Goal: Information Seeking & Learning: Check status

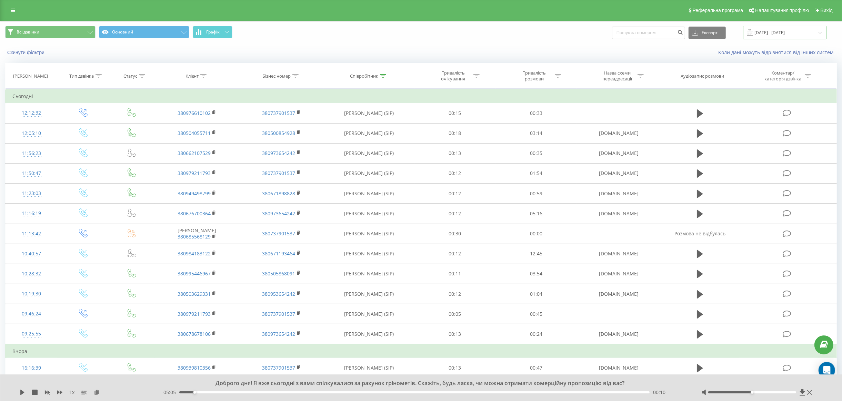
click at [785, 32] on input "[DATE] - [DATE]" at bounding box center [784, 32] width 83 height 13
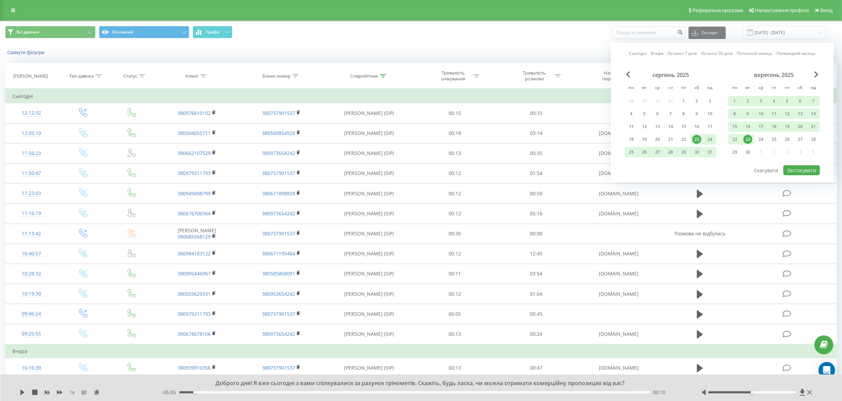
click at [749, 138] on div "23" at bounding box center [748, 139] width 9 height 9
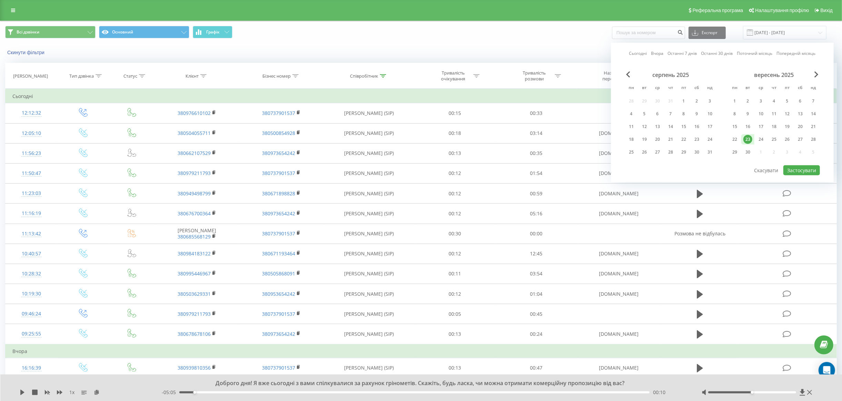
click at [749, 138] on div "23" at bounding box center [748, 139] width 9 height 9
click at [796, 165] on button "Застосувати" at bounding box center [802, 170] width 37 height 10
type input "[DATE] - [DATE]"
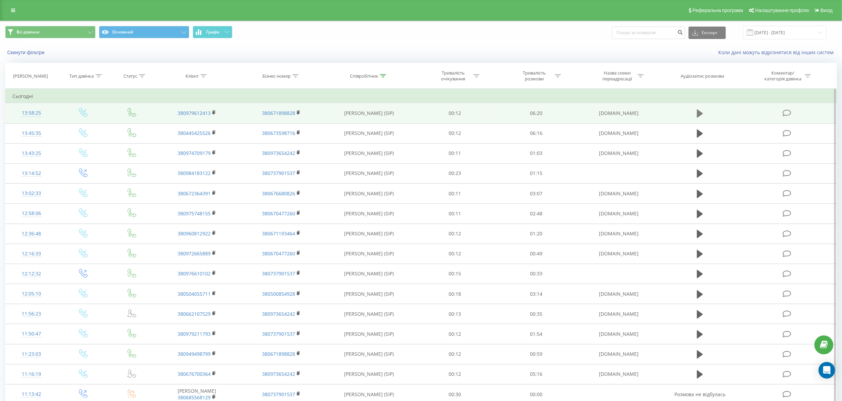
click at [705, 113] on button at bounding box center [700, 113] width 10 height 10
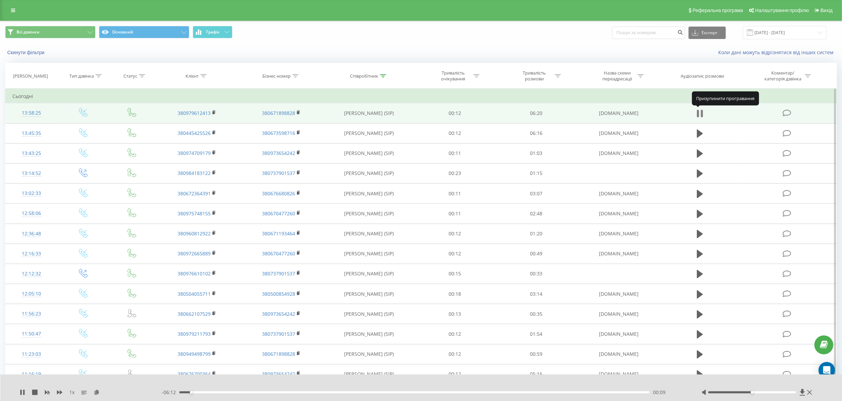
click at [699, 115] on icon at bounding box center [698, 114] width 2 height 8
click at [214, 108] on td "380979612413" at bounding box center [197, 113] width 84 height 20
click at [216, 111] on icon at bounding box center [214, 112] width 4 height 5
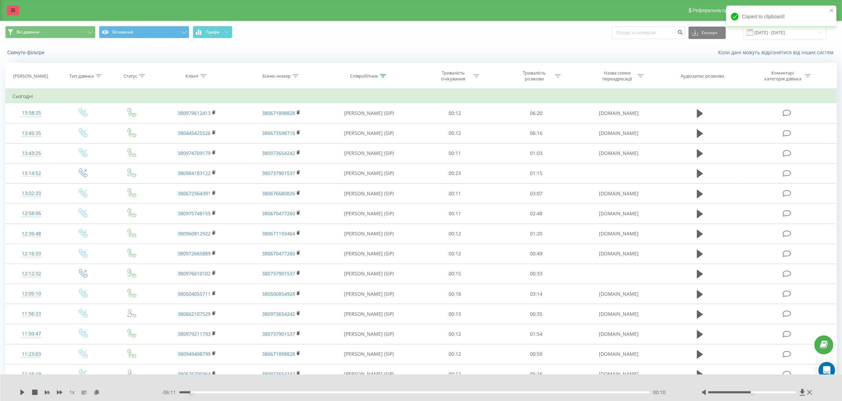
click at [14, 8] on link at bounding box center [13, 11] width 12 height 10
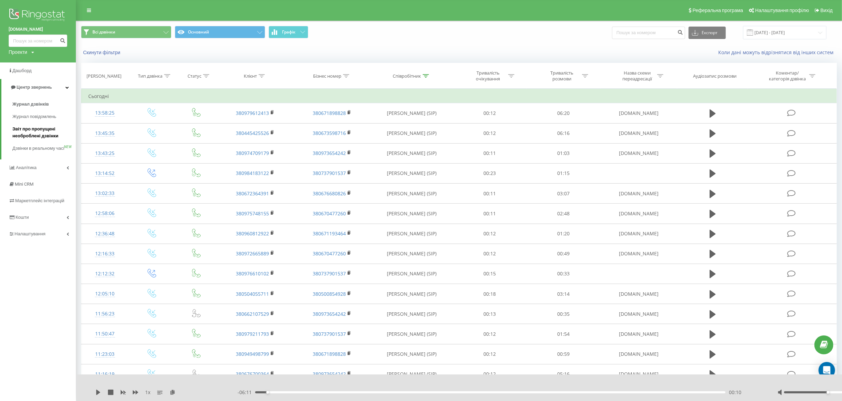
click at [33, 130] on span "Звіт про пропущені необроблені дзвінки" at bounding box center [42, 133] width 60 height 14
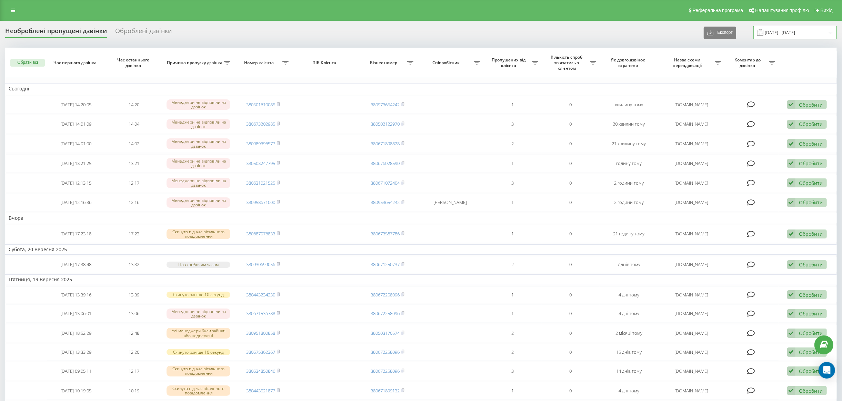
click at [783, 31] on input "[DATE] - [DATE]" at bounding box center [795, 32] width 83 height 13
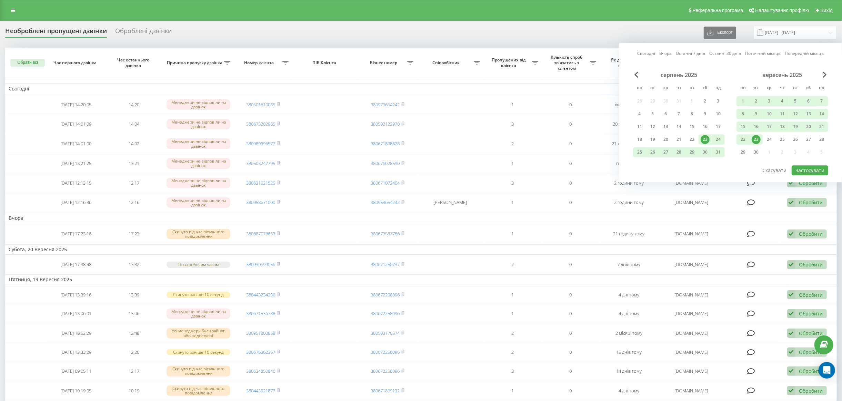
click at [756, 138] on div "23" at bounding box center [756, 139] width 9 height 9
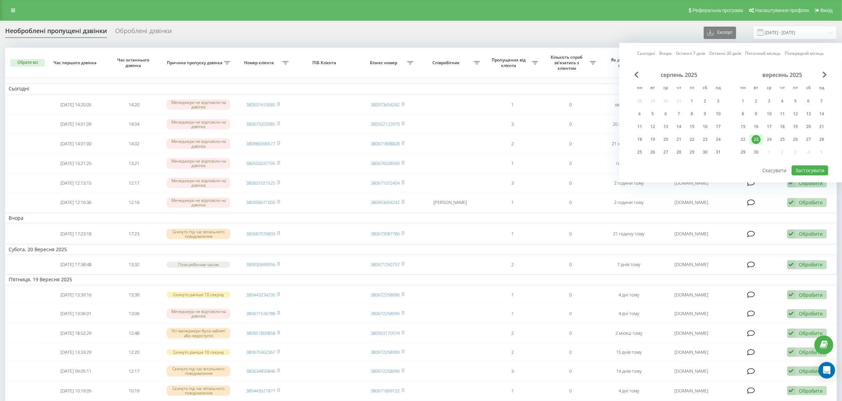
click at [756, 138] on div "23" at bounding box center [756, 139] width 9 height 9
click at [814, 171] on button "Застосувати" at bounding box center [810, 170] width 37 height 10
type input "[DATE] - [DATE]"
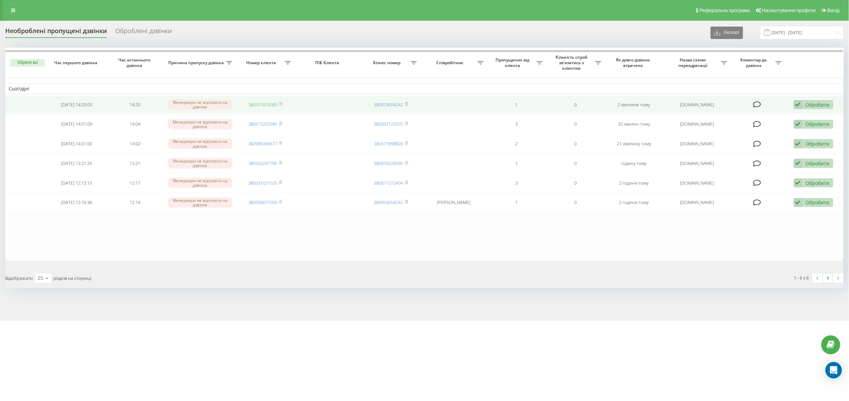
click at [259, 105] on link "380501610085" at bounding box center [262, 104] width 29 height 6
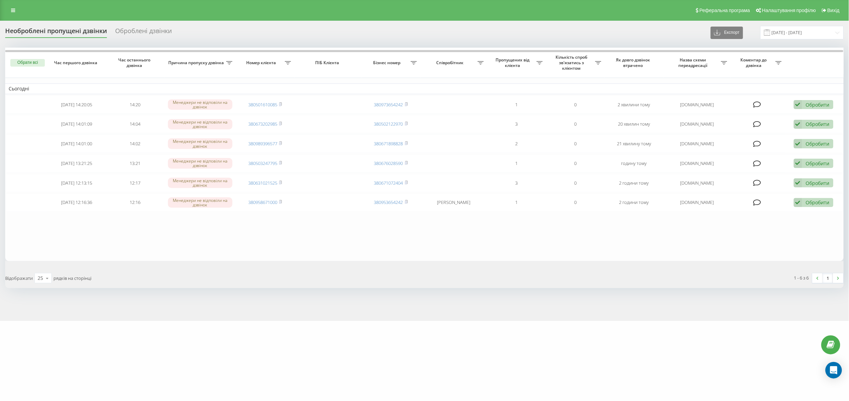
click at [21, 240] on table "Сьогодні [DATE] 14:20:05 14:20 Менеджери не відповіли на дзвінок 380501610085 3…" at bounding box center [424, 154] width 839 height 213
click at [825, 32] on input "[DATE] - [DATE]" at bounding box center [801, 32] width 83 height 13
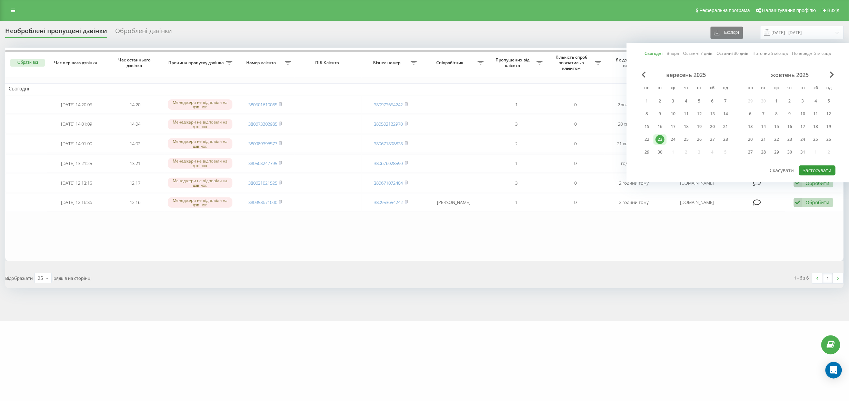
click at [823, 173] on button "Застосувати" at bounding box center [817, 170] width 37 height 10
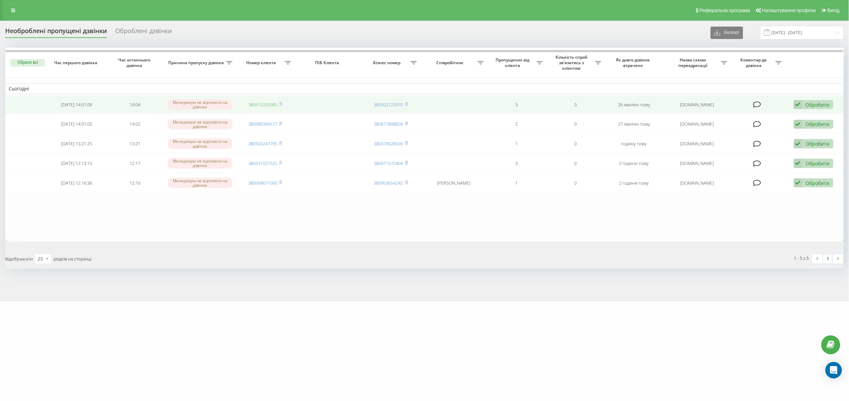
click at [261, 102] on link "380673202985" at bounding box center [262, 104] width 29 height 6
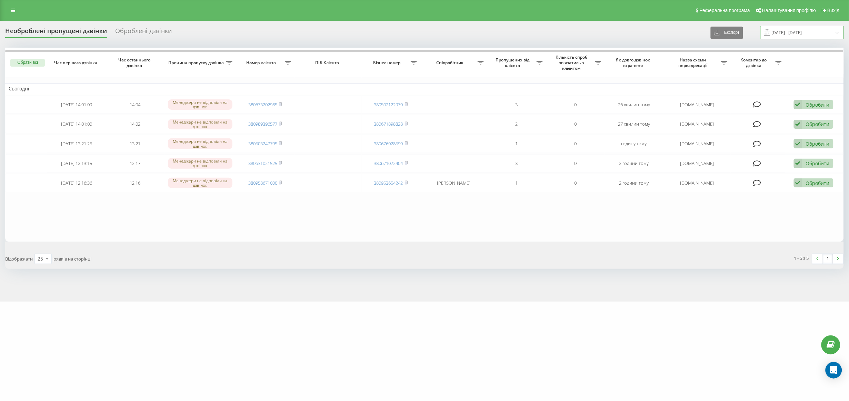
click at [794, 28] on input "[DATE] - [DATE]" at bounding box center [801, 32] width 83 height 13
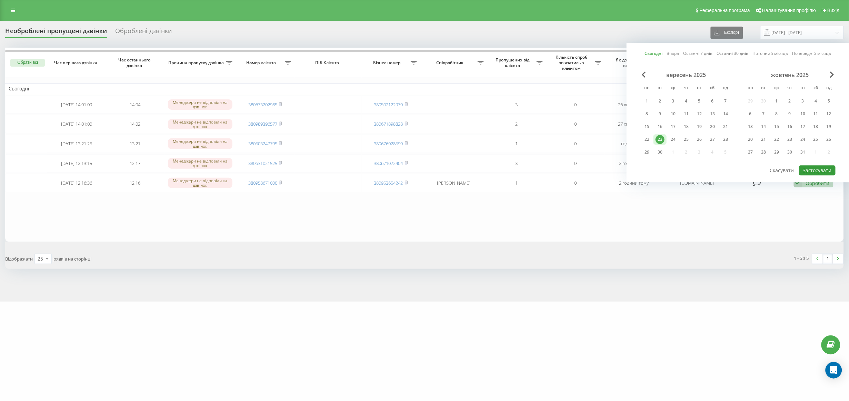
click at [817, 167] on button "Застосувати" at bounding box center [817, 170] width 37 height 10
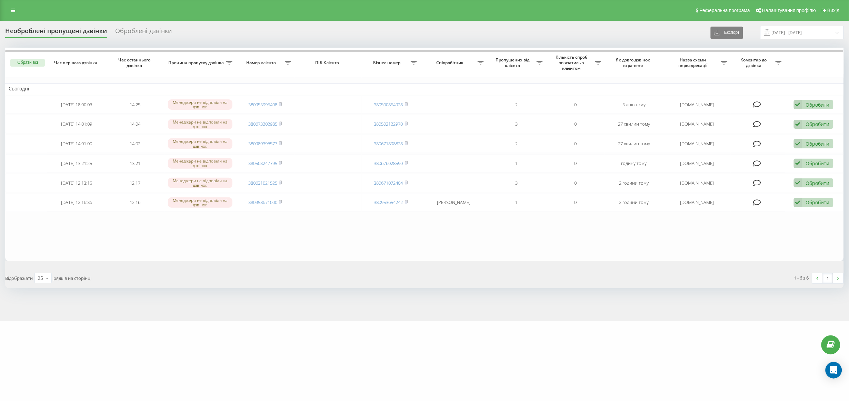
click at [288, 245] on table "Сьогодні [DATE] 18:00:03 14:25 Менеджери не відповіли на дзвінок 380955995408 3…" at bounding box center [424, 154] width 839 height 213
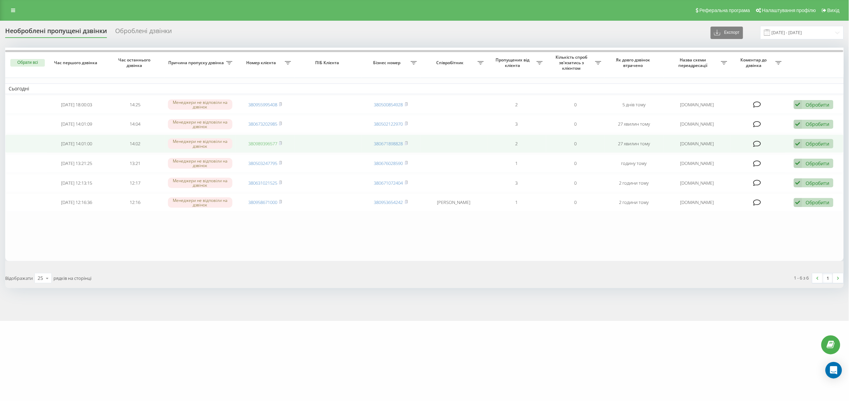
click at [268, 144] on link "380989396577" at bounding box center [262, 143] width 29 height 6
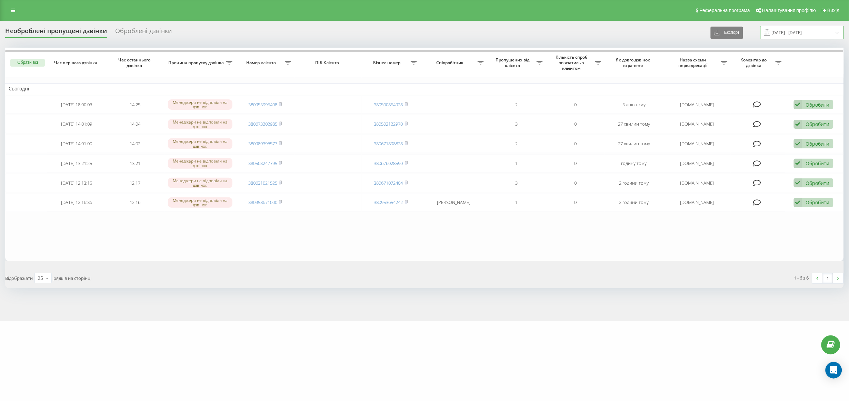
click at [790, 28] on input "[DATE] - [DATE]" at bounding box center [801, 32] width 83 height 13
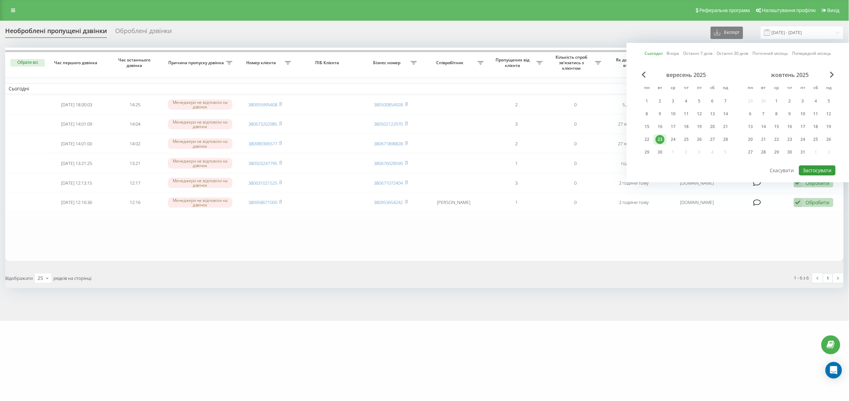
click at [809, 167] on button "Застосувати" at bounding box center [817, 170] width 37 height 10
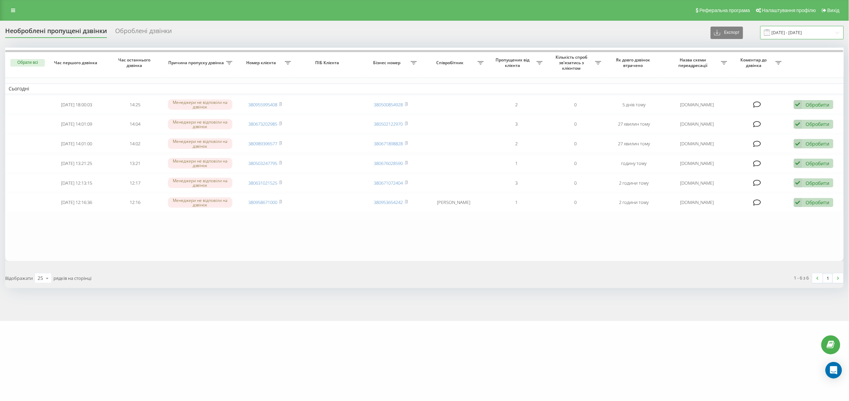
click at [802, 34] on input "[DATE] - [DATE]" at bounding box center [801, 32] width 83 height 13
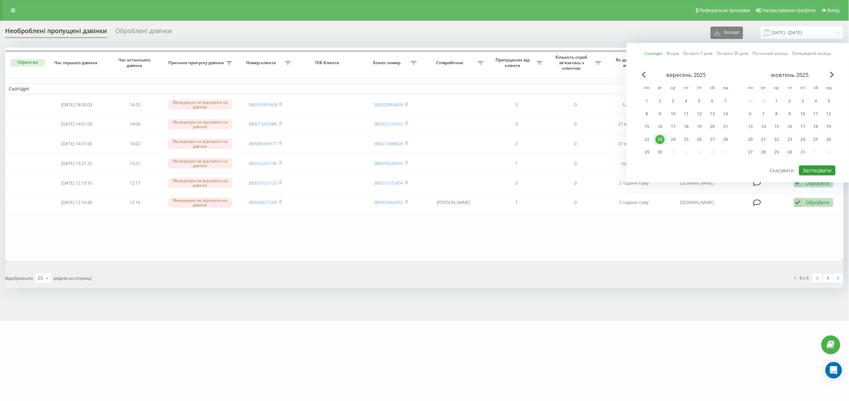
click at [814, 171] on button "Застосувати" at bounding box center [817, 170] width 37 height 10
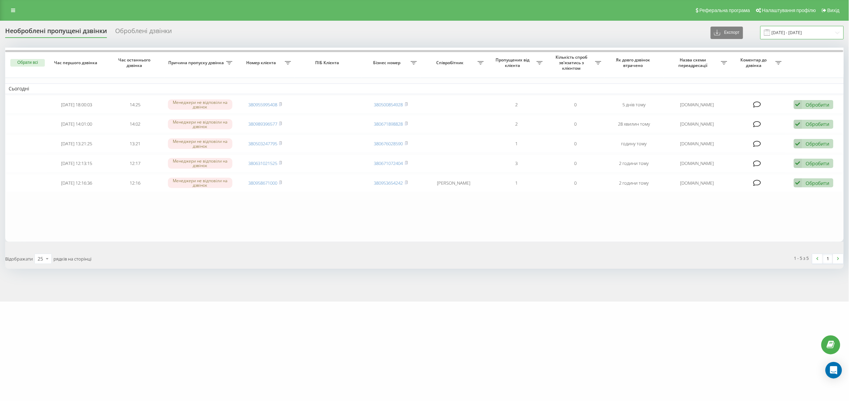
click at [803, 30] on input "[DATE] - [DATE]" at bounding box center [801, 32] width 83 height 13
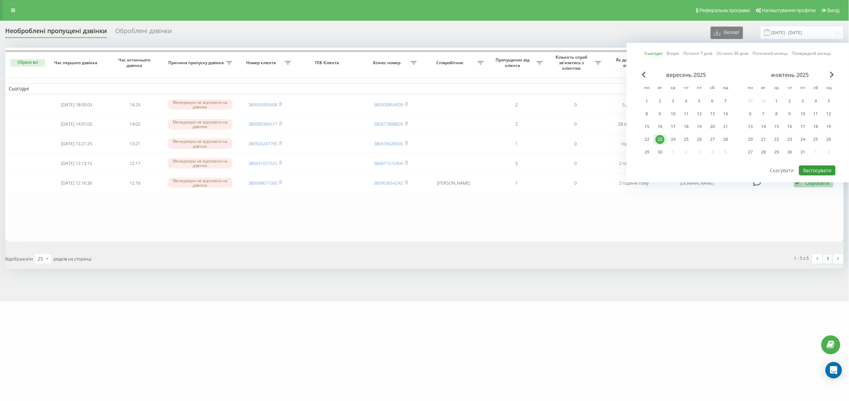
click at [815, 166] on button "Застосувати" at bounding box center [817, 170] width 37 height 10
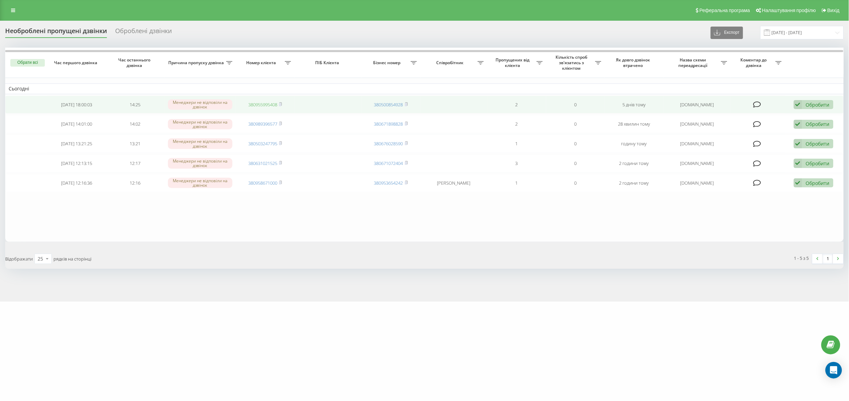
click at [256, 105] on link "380955995408" at bounding box center [262, 104] width 29 height 6
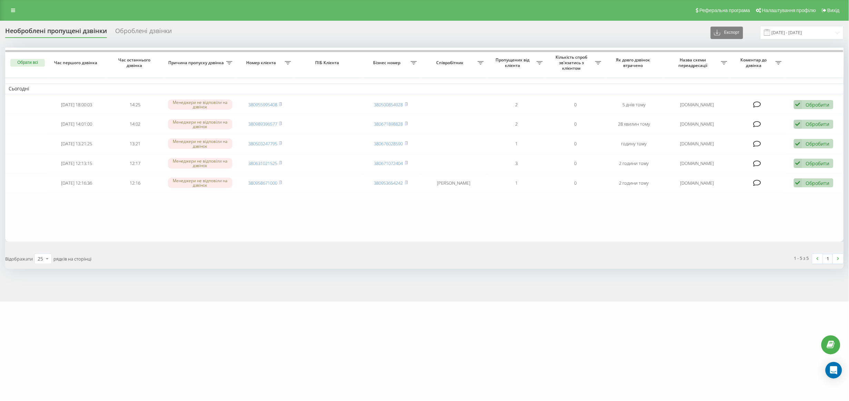
click at [284, 217] on table "Сьогодні [DATE] 18:00:03 14:25 Менеджери не відповіли на дзвінок 380955995408 3…" at bounding box center [424, 145] width 839 height 194
click at [786, 33] on input "[DATE] - [DATE]" at bounding box center [801, 32] width 83 height 13
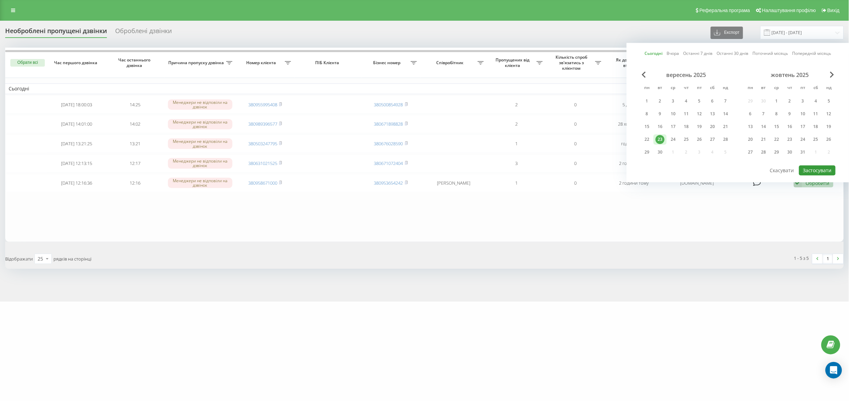
click at [812, 171] on button "Застосувати" at bounding box center [817, 170] width 37 height 10
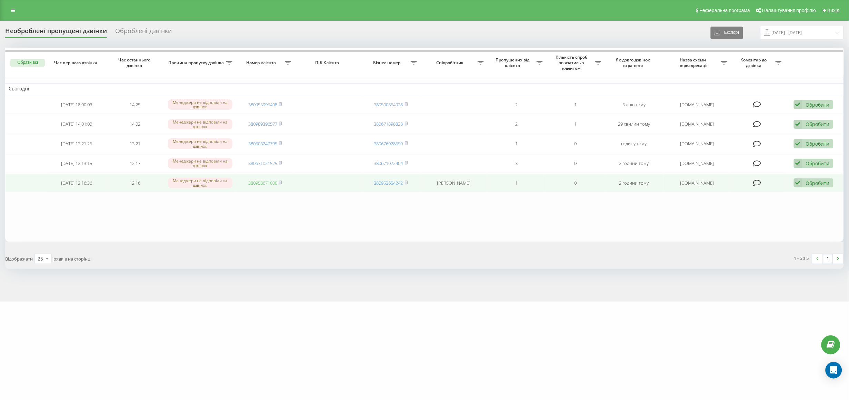
click at [261, 182] on link "380958671000" at bounding box center [262, 183] width 29 height 6
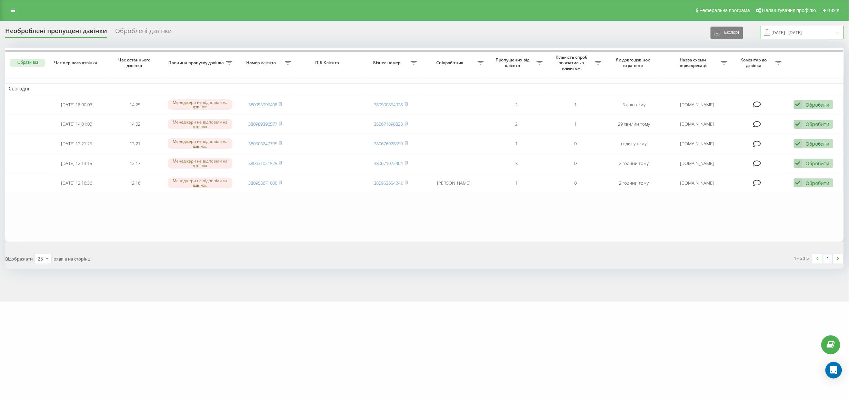
click at [797, 29] on input "[DATE] - [DATE]" at bounding box center [801, 32] width 83 height 13
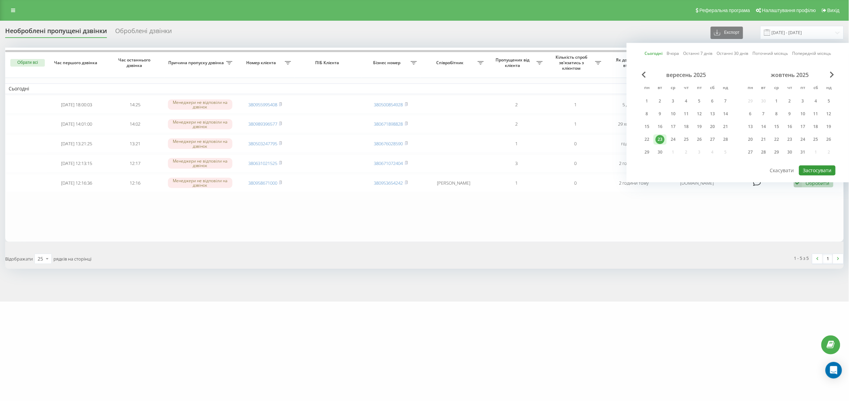
click at [824, 168] on button "Застосувати" at bounding box center [817, 170] width 37 height 10
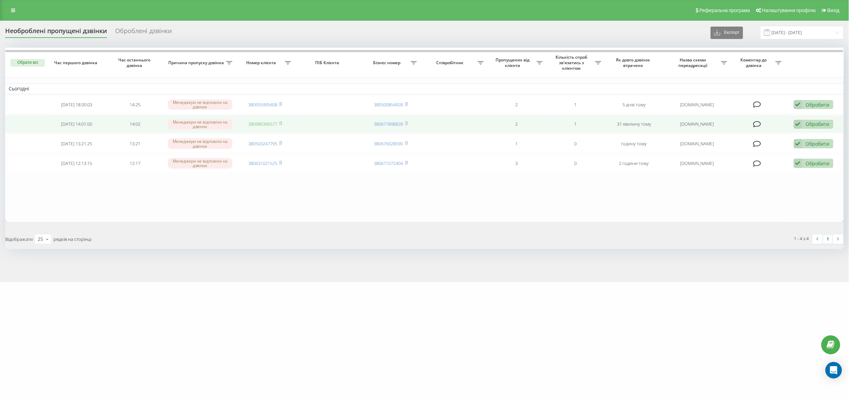
click at [270, 124] on link "380989396577" at bounding box center [262, 124] width 29 height 6
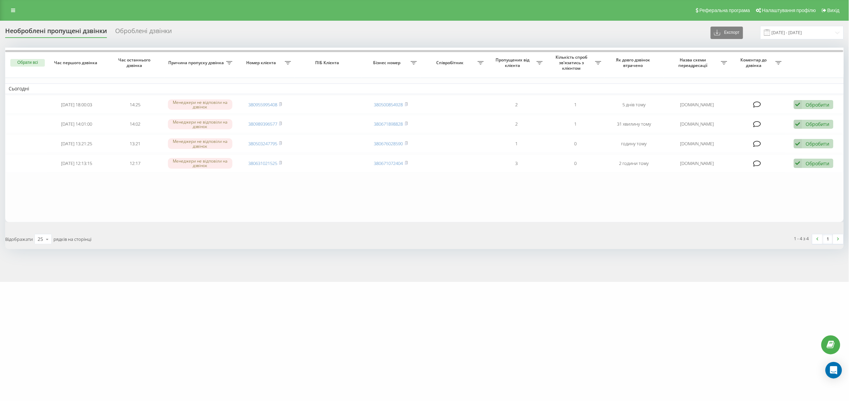
drag, startPoint x: 758, startPoint y: 209, endPoint x: 764, endPoint y: 175, distance: 34.9
click at [758, 209] on table "Сьогодні [DATE] 18:00:03 14:25 Менеджери не відповіли на дзвінок 380955995408 3…" at bounding box center [424, 135] width 839 height 174
click at [800, 34] on input "[DATE] - [DATE]" at bounding box center [801, 32] width 83 height 13
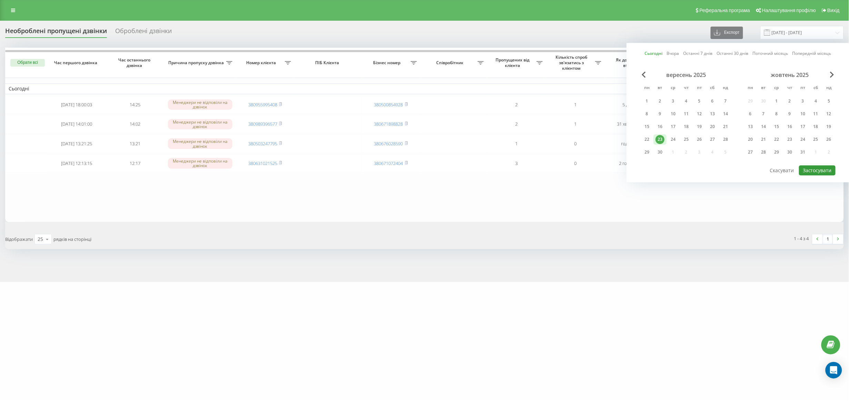
click at [814, 170] on button "Застосувати" at bounding box center [817, 170] width 37 height 10
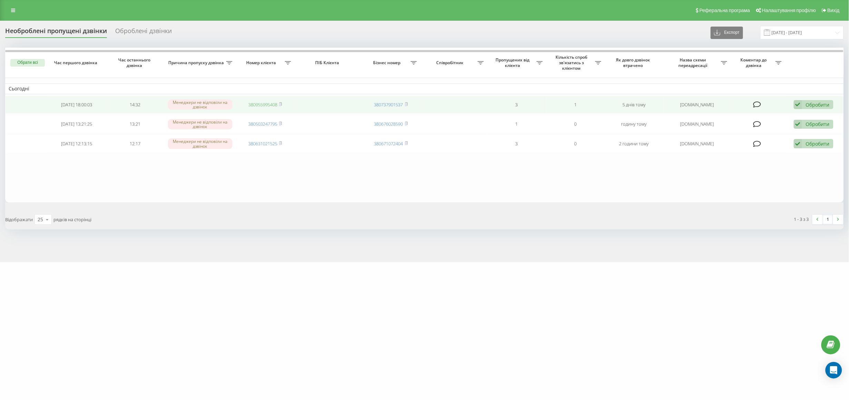
click at [257, 105] on link "380955995408" at bounding box center [262, 104] width 29 height 6
